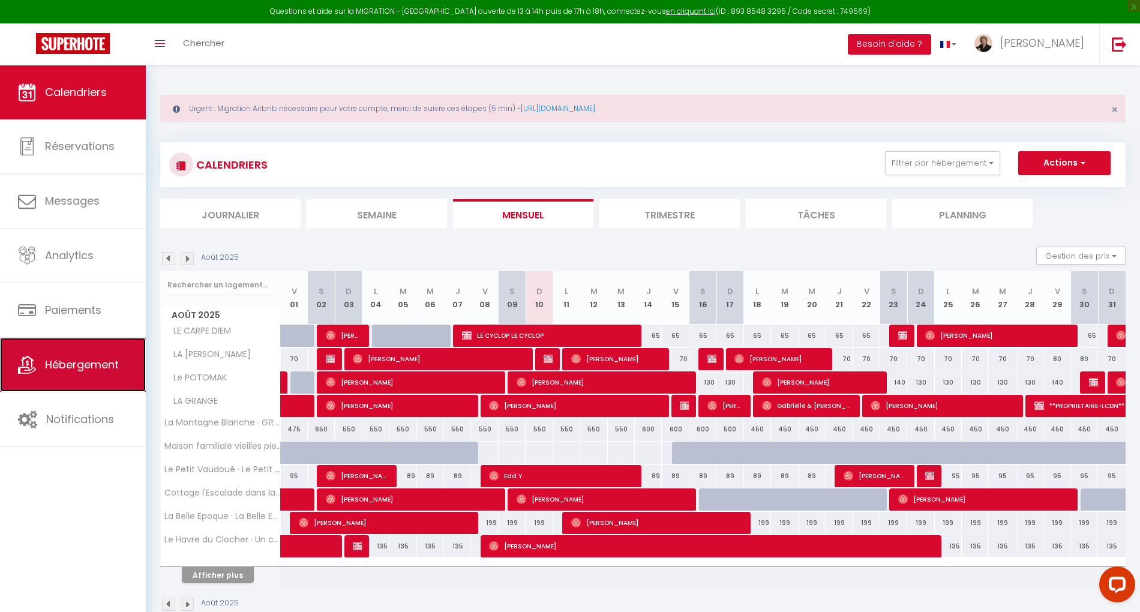
click at [92, 365] on span "Hébergement" at bounding box center [82, 364] width 74 height 15
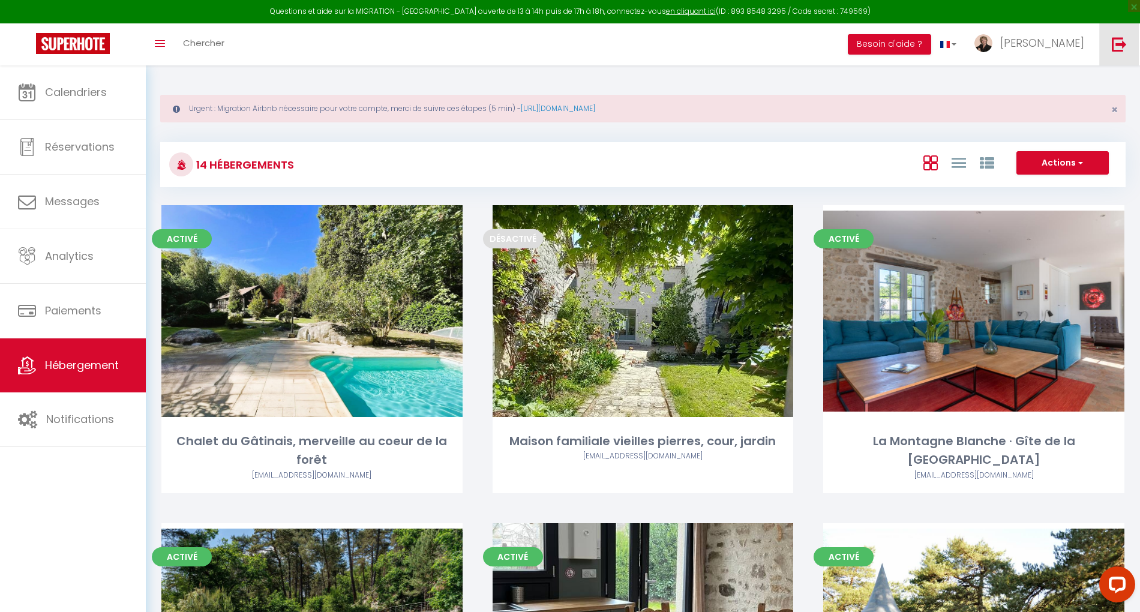
click at [1121, 43] on img at bounding box center [1119, 44] width 15 height 15
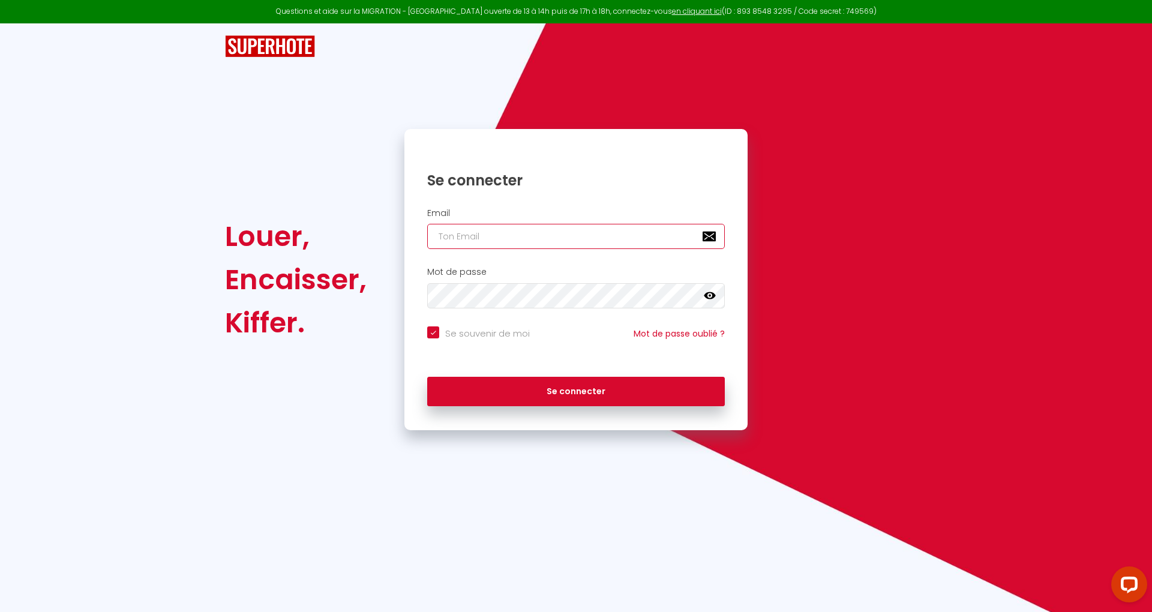
click at [518, 232] on input "email" at bounding box center [576, 236] width 298 height 25
paste input "[EMAIL_ADDRESS][DOMAIN_NAME]"
type input "[EMAIL_ADDRESS][DOMAIN_NAME]"
checkbox input "true"
type input "[EMAIL_ADDRESS][DOMAIN_NAME]"
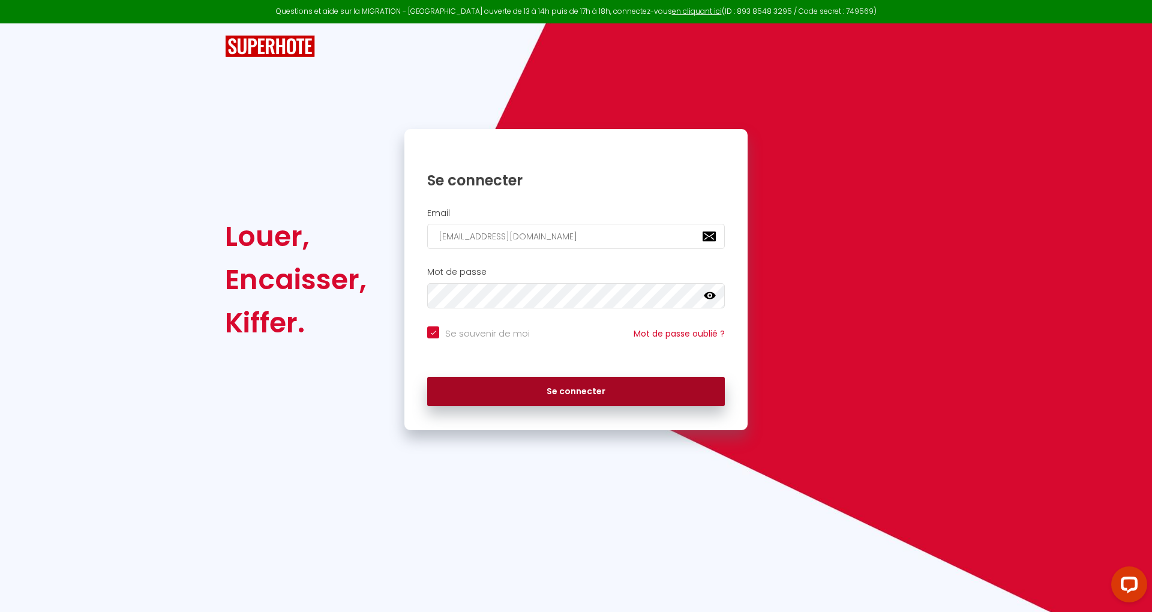
click at [636, 392] on button "Se connecter" at bounding box center [576, 392] width 298 height 30
checkbox input "true"
